Goal: Obtain resource: Obtain resource

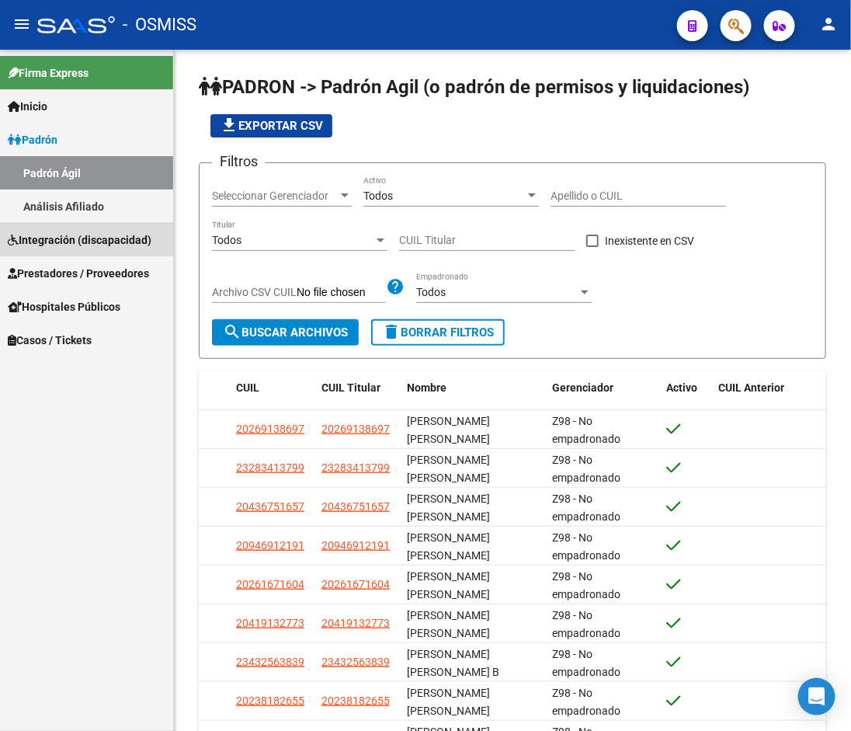
click at [64, 236] on span "Integración (discapacidad)" at bounding box center [80, 239] width 144 height 17
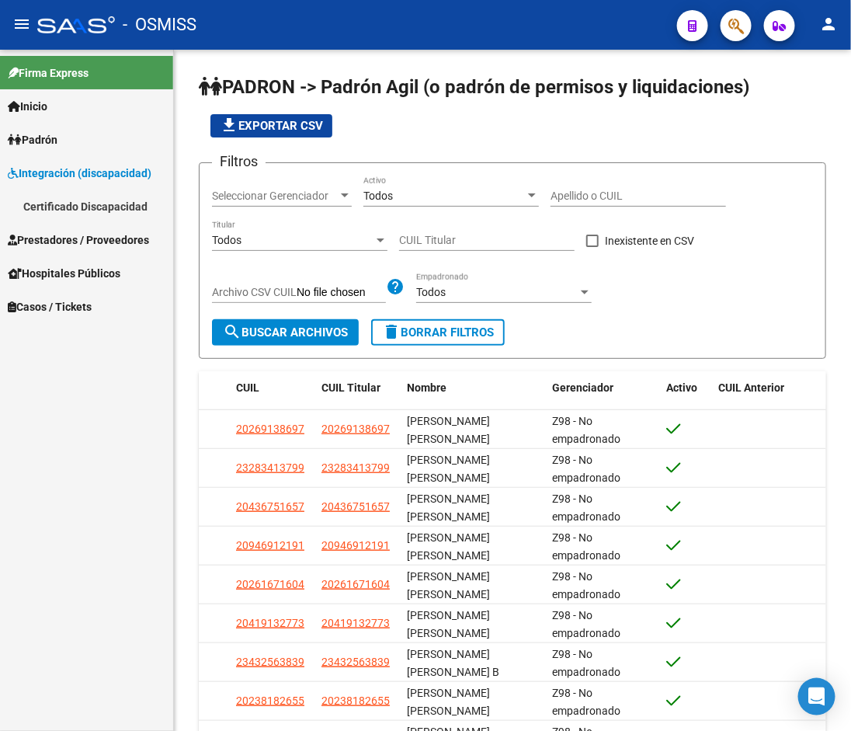
click at [62, 212] on link "Certificado Discapacidad" at bounding box center [86, 205] width 173 height 33
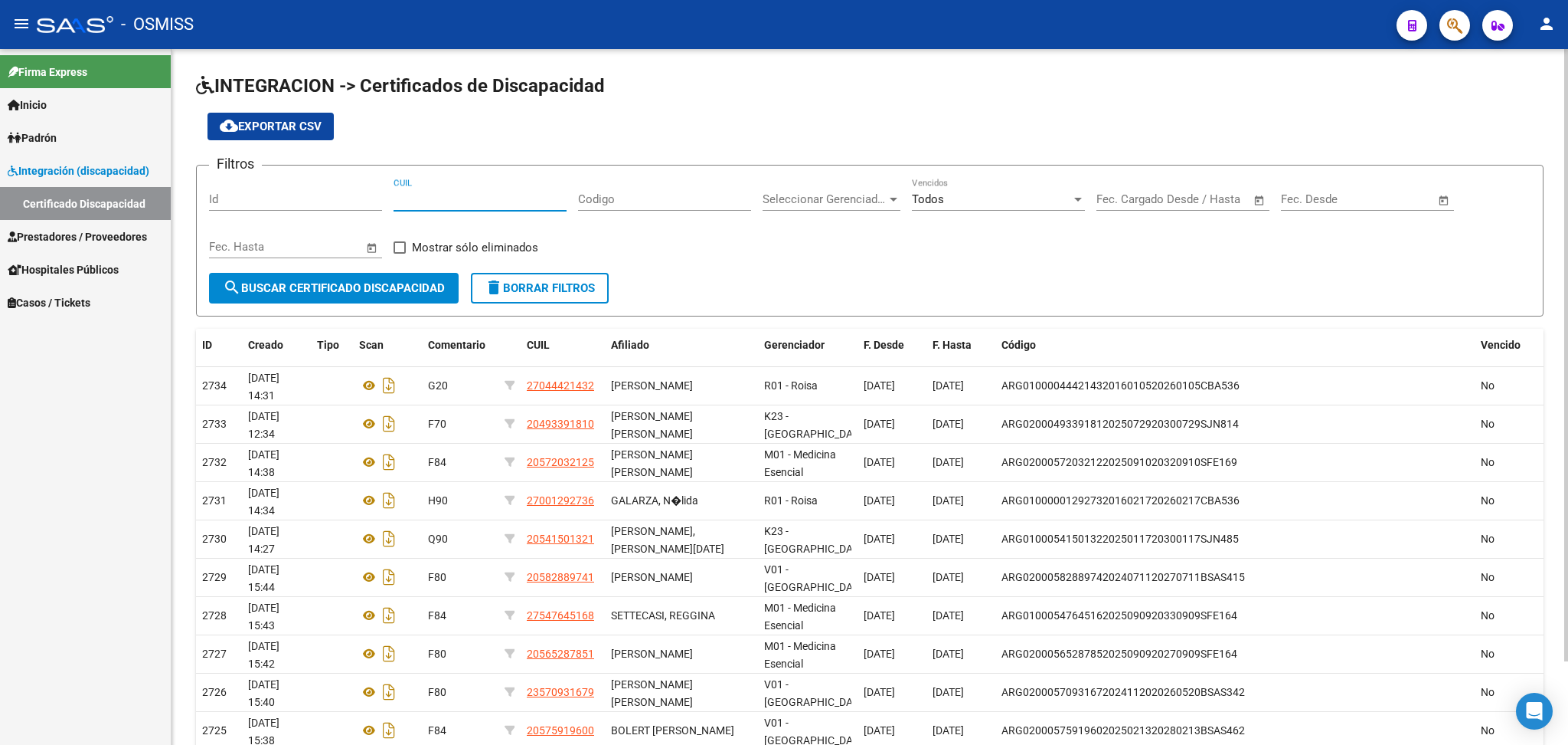
click at [443, 199] on input "CUIL" at bounding box center [479, 199] width 173 height 14
paste input "20-46060011-2"
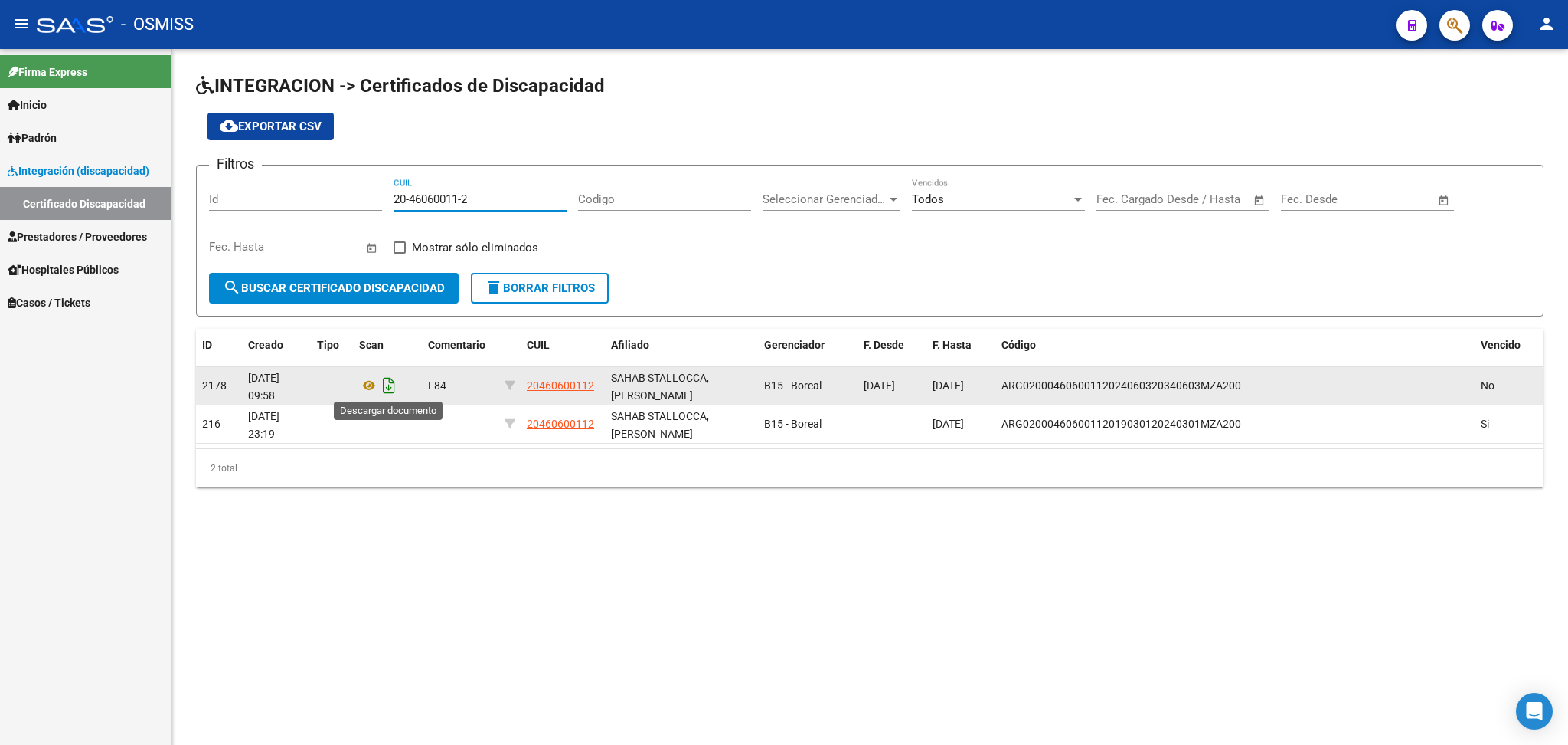
type input "20-46060011-2"
click at [387, 386] on icon "Descargar documento" at bounding box center [389, 385] width 20 height 25
drag, startPoint x: 392, startPoint y: 194, endPoint x: 532, endPoint y: 194, distance: 140.0
click at [532, 194] on input "20-46060011-2" at bounding box center [479, 199] width 173 height 14
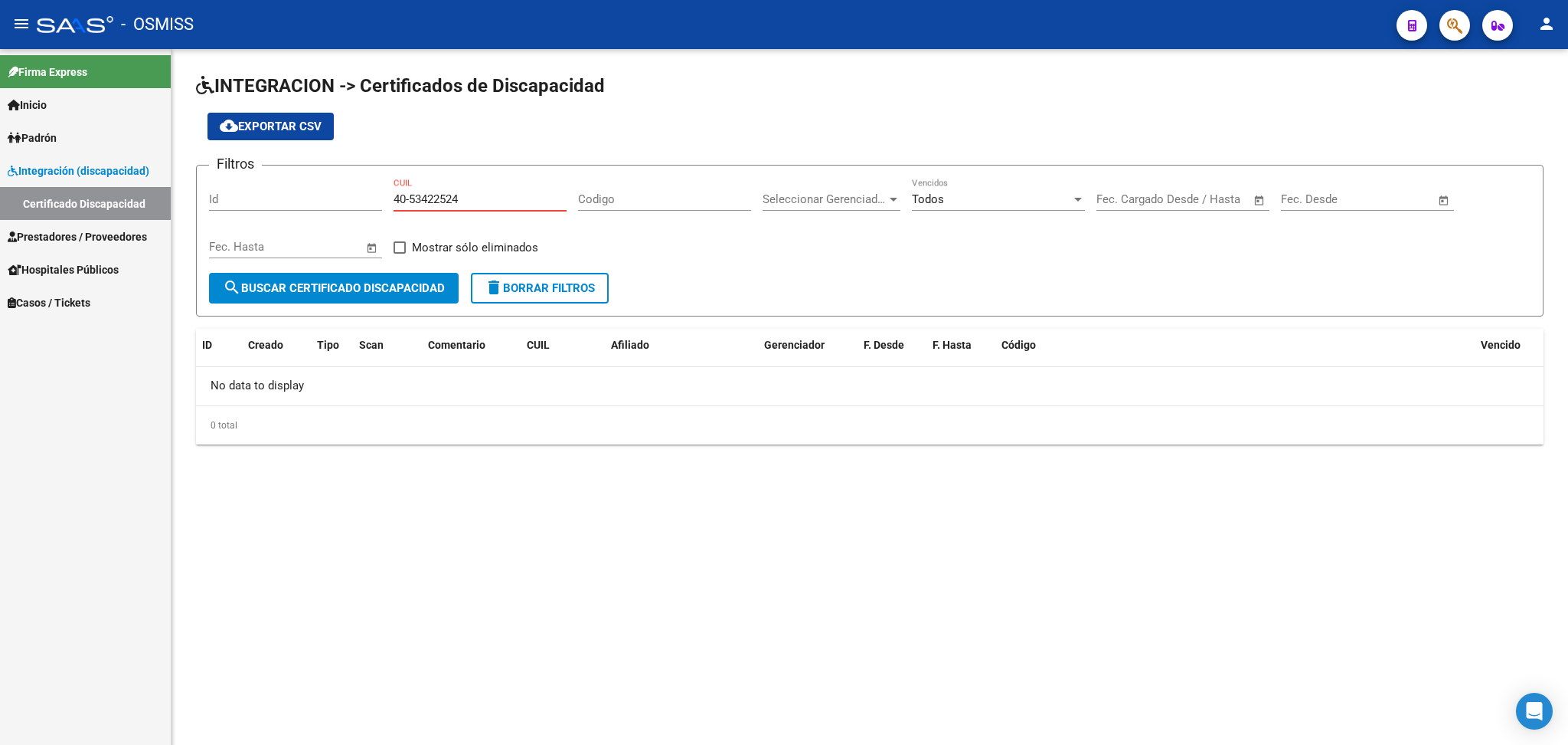
type input "40-53422524"
drag, startPoint x: 395, startPoint y: 193, endPoint x: 525, endPoint y: 193, distance: 130.0
click at [525, 193] on input "40-53422524" at bounding box center [479, 199] width 173 height 14
paste input "20-45513904-0"
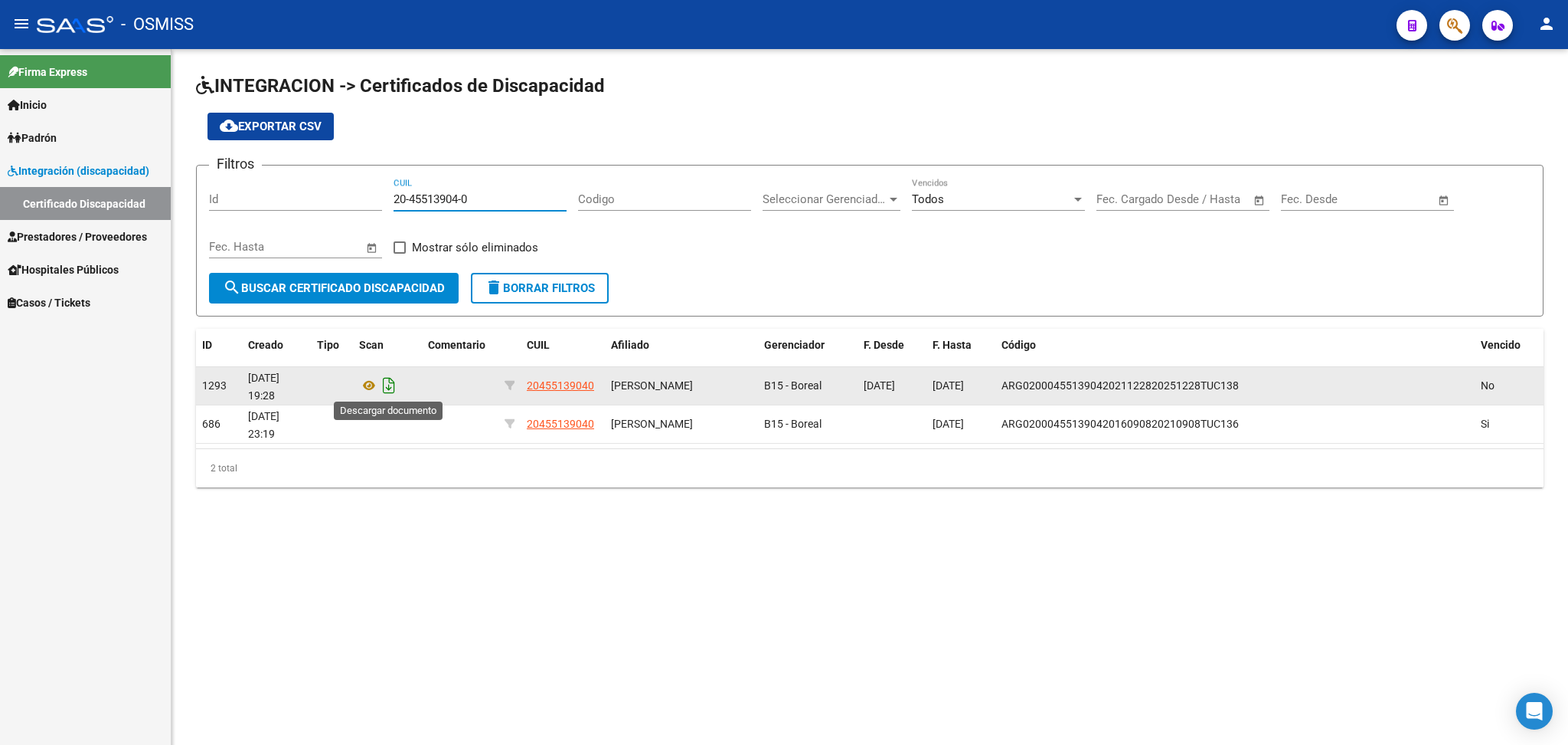
type input "20-45513904-0"
click at [385, 393] on icon "Descargar documento" at bounding box center [389, 385] width 20 height 25
